Goal: Obtain resource: Obtain resource

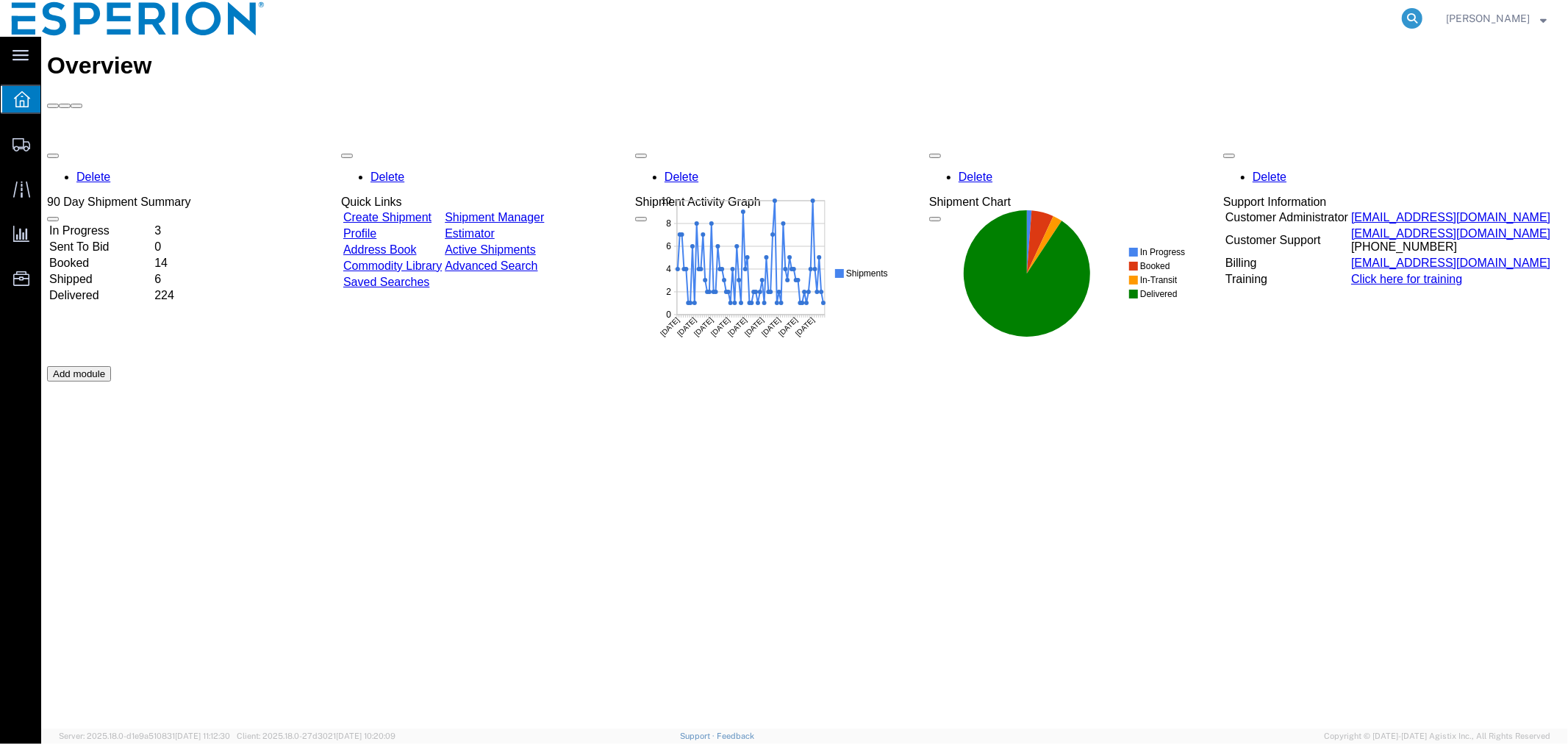
click at [1410, 15] on icon at bounding box center [1412, 19] width 21 height 21
click at [1301, 23] on input "search" at bounding box center [1178, 18] width 447 height 35
paste input "56413655"
type input "56413655"
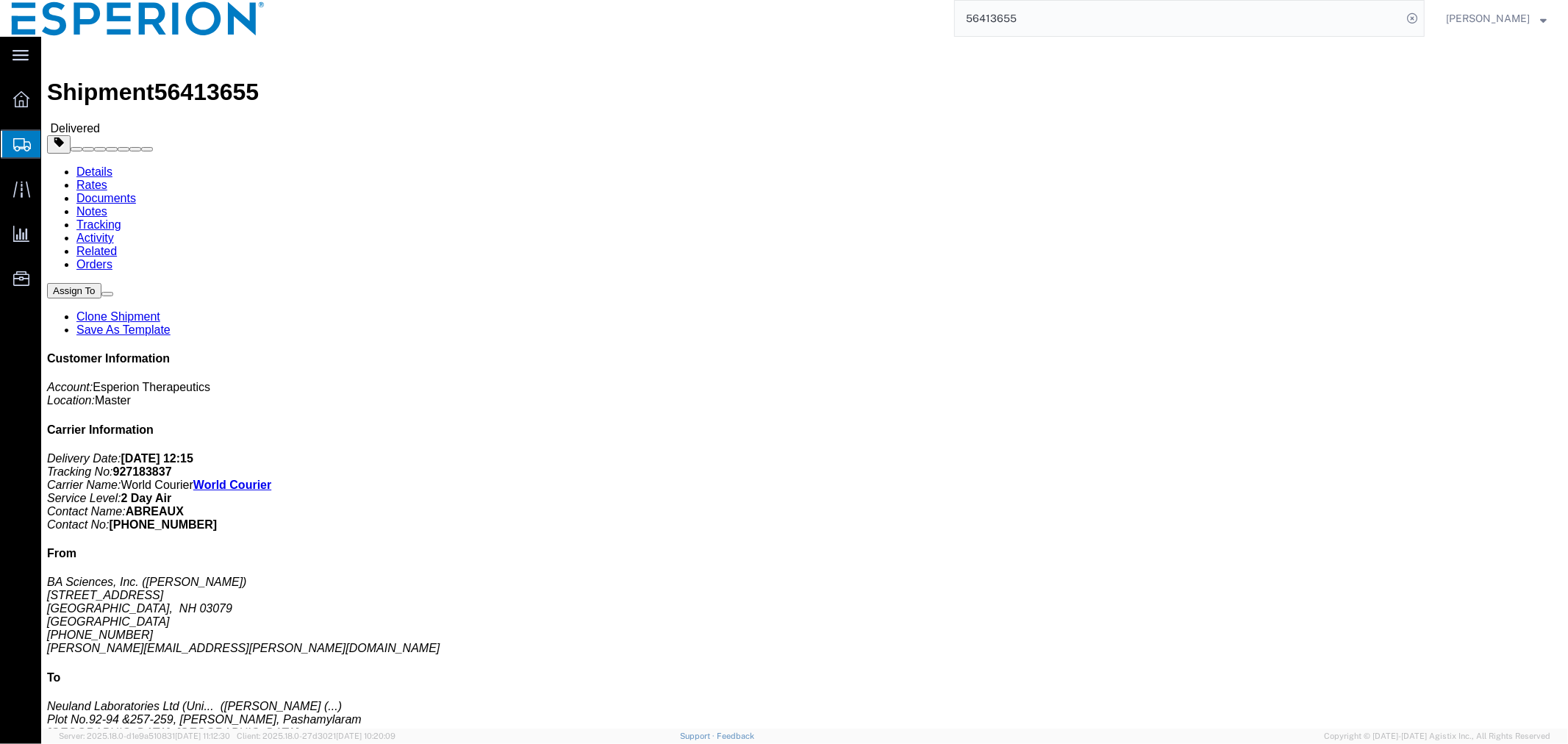
click link "Documents"
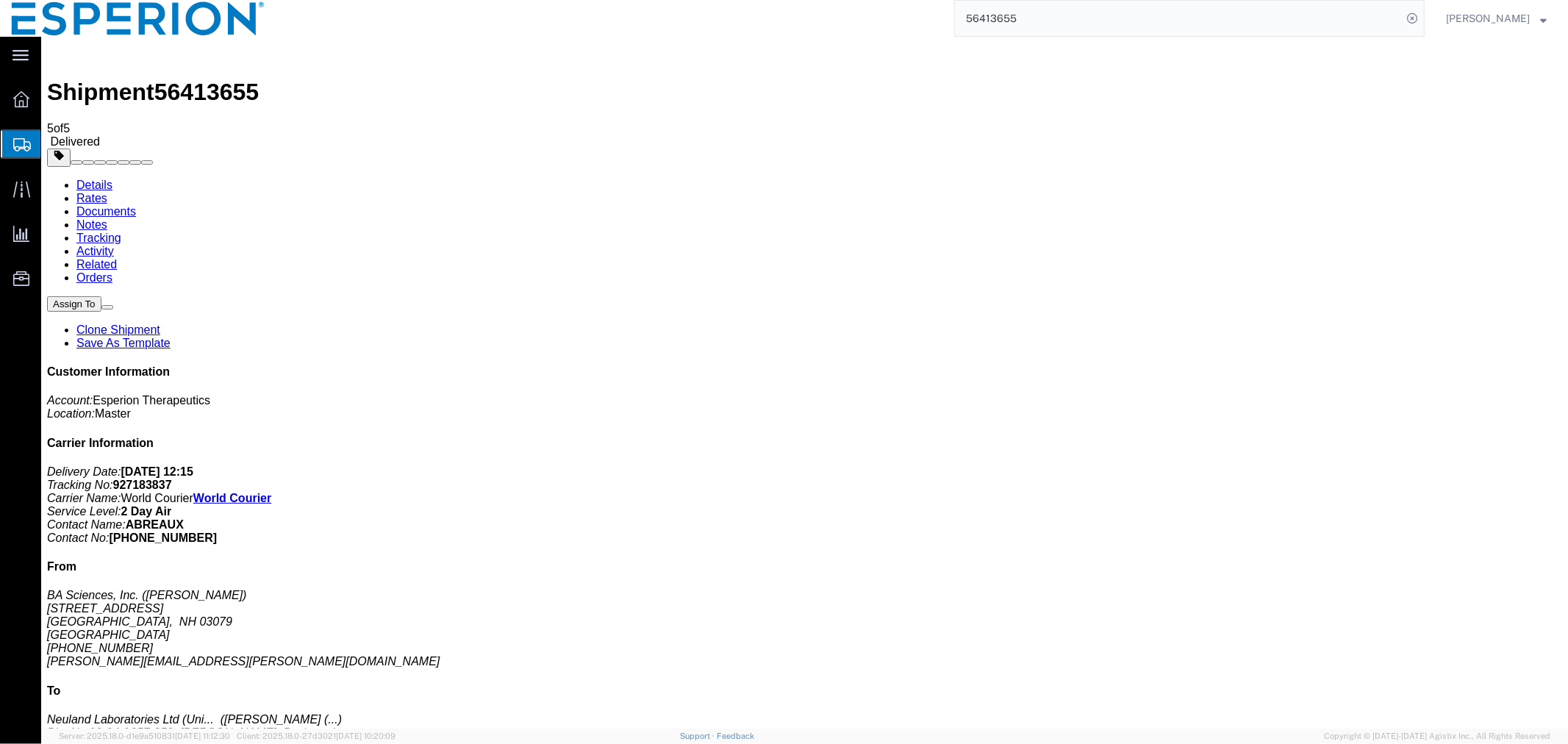
checkbox input "true"
